Goal: Entertainment & Leisure: Consume media (video, audio)

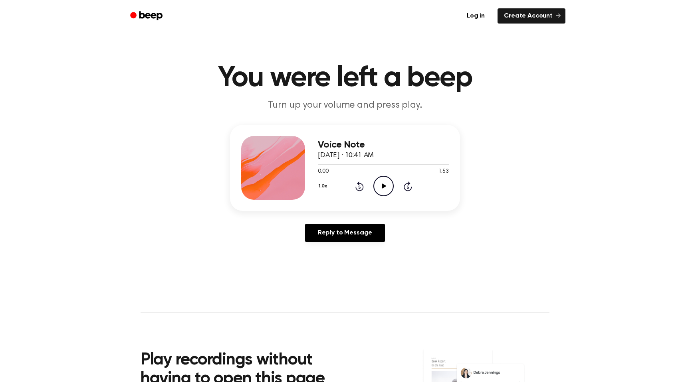
click at [382, 186] on icon at bounding box center [384, 186] width 4 height 5
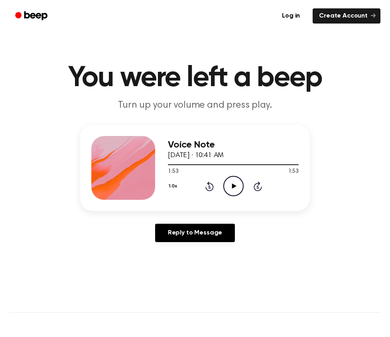
click at [239, 183] on icon "Play Audio" at bounding box center [234, 186] width 20 height 20
click at [172, 185] on button "1.0x" at bounding box center [174, 187] width 12 height 14
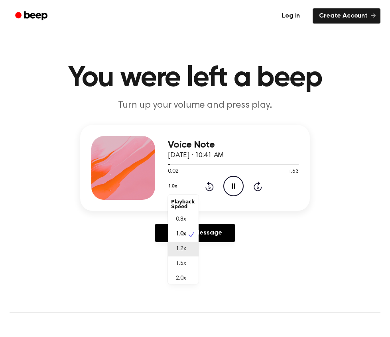
click at [183, 252] on span "1.2x" at bounding box center [181, 249] width 10 height 8
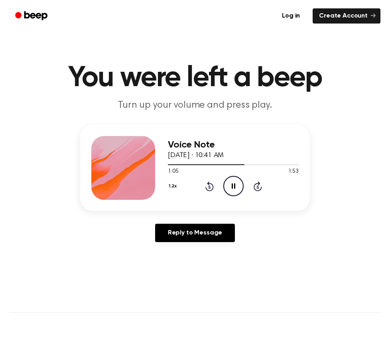
click at [233, 186] on icon "Pause Audio" at bounding box center [234, 186] width 20 height 20
click at [238, 188] on icon "Play Audio" at bounding box center [234, 186] width 20 height 20
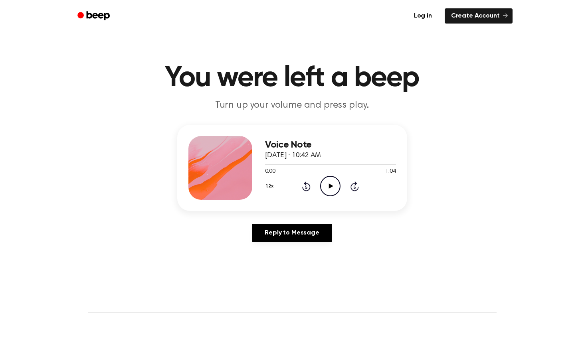
click at [327, 188] on icon "Play Audio" at bounding box center [330, 186] width 20 height 20
click at [330, 164] on div at bounding box center [330, 164] width 131 height 6
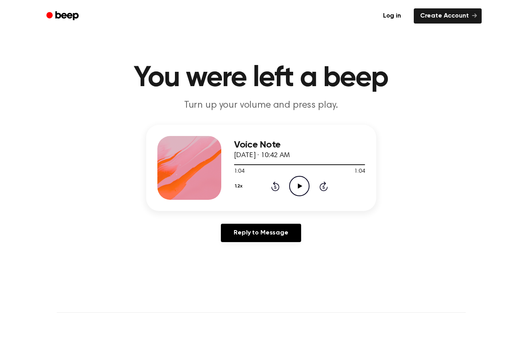
click at [298, 8] on ul "Log in Create Account" at bounding box center [286, 16] width 389 height 18
